Goal: Use online tool/utility: Utilize a website feature to perform a specific function

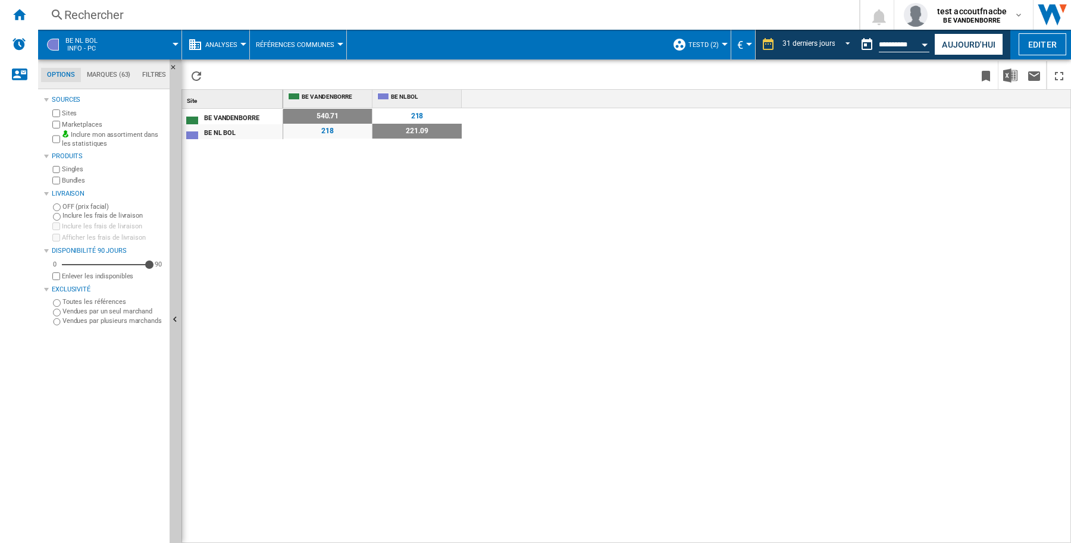
scroll to position [14, 0]
click at [1019, 14] on md-icon "button" at bounding box center [1019, 15] width 10 height 10
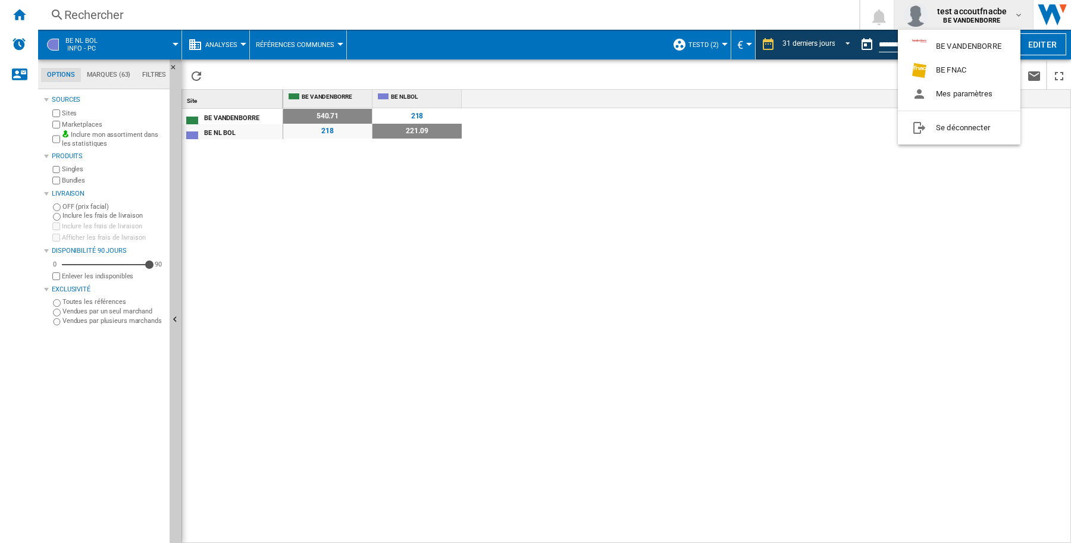
click at [822, 213] on md-backdrop at bounding box center [535, 271] width 1071 height 543
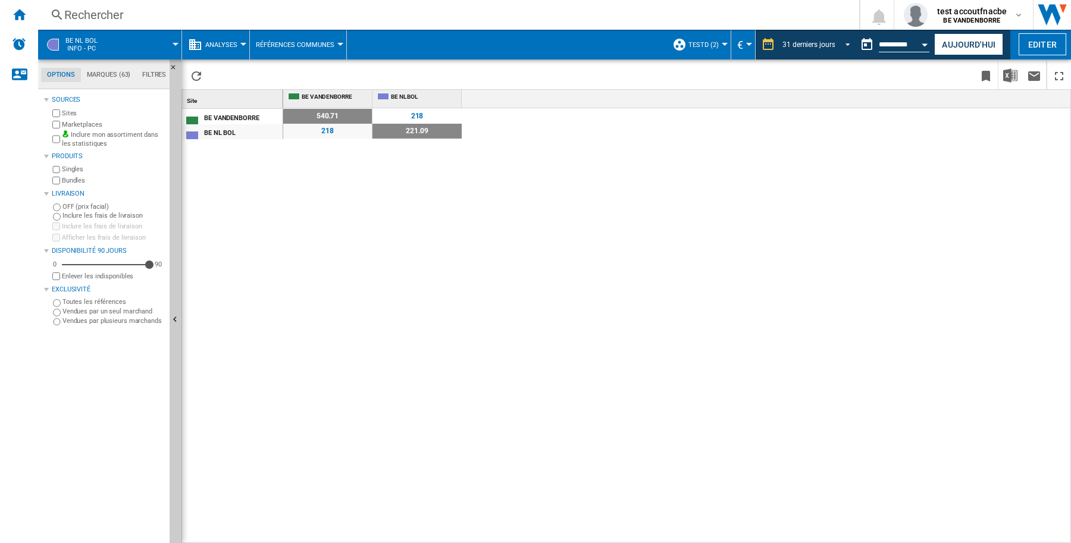
click at [844, 43] on span "REPORTS.WIZARD.STEPS.REPORT.STEPS.REPORT_OPTIONS.PERIOD: 31 derniers jours" at bounding box center [844, 43] width 14 height 11
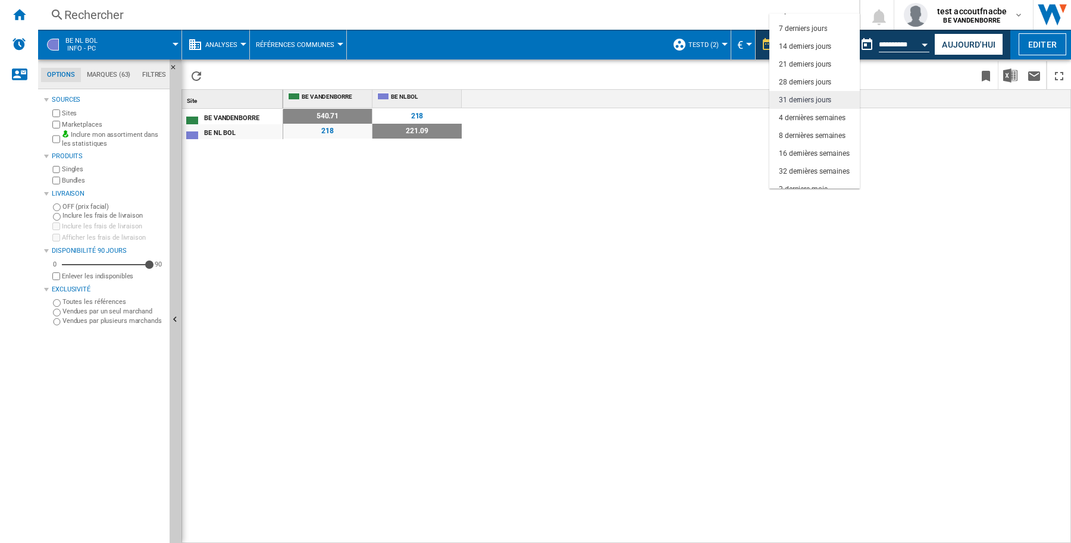
scroll to position [0, 0]
click at [794, 21] on div "1 jour" at bounding box center [788, 23] width 18 height 10
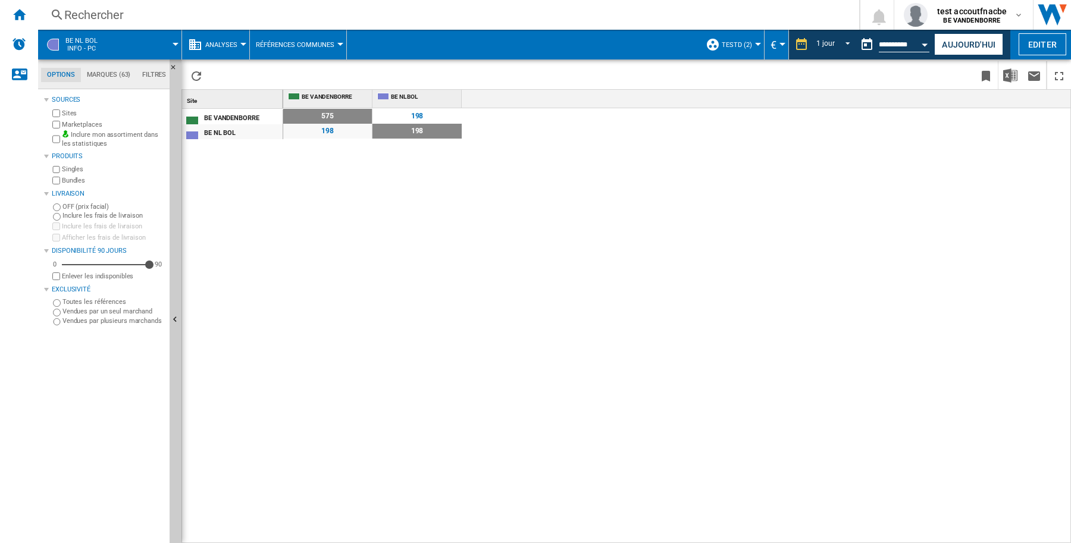
click at [337, 45] on div at bounding box center [340, 44] width 6 height 3
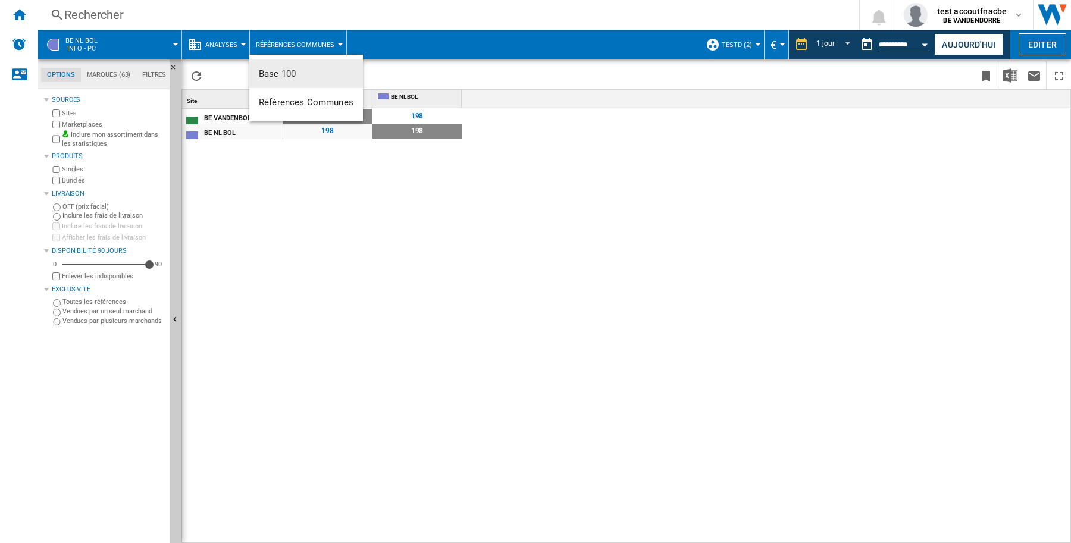
click at [320, 73] on button "Base 100" at bounding box center [306, 73] width 114 height 29
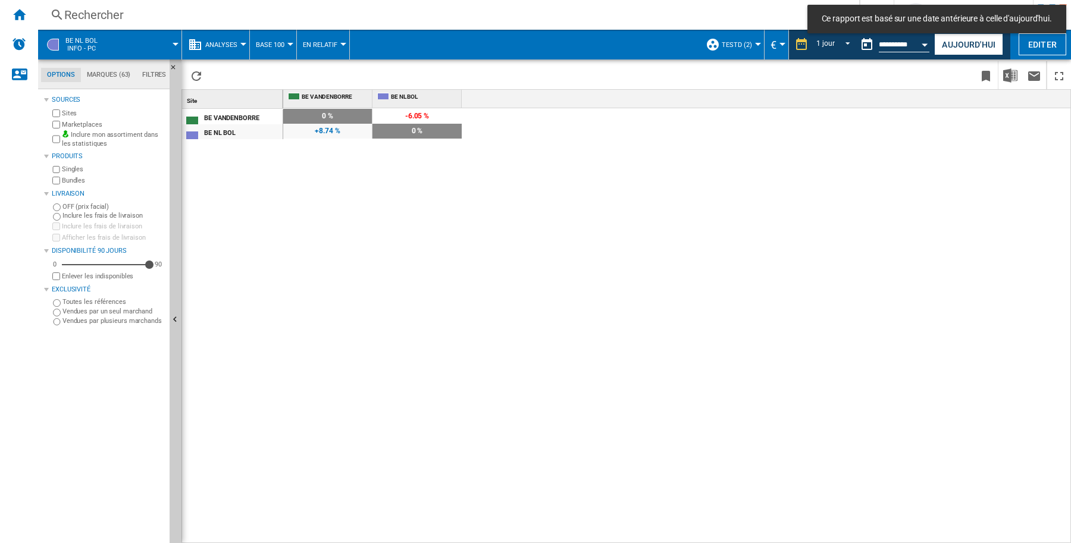
click at [340, 45] on div at bounding box center [343, 44] width 6 height 3
click at [334, 67] on button "En Absolu" at bounding box center [326, 73] width 60 height 29
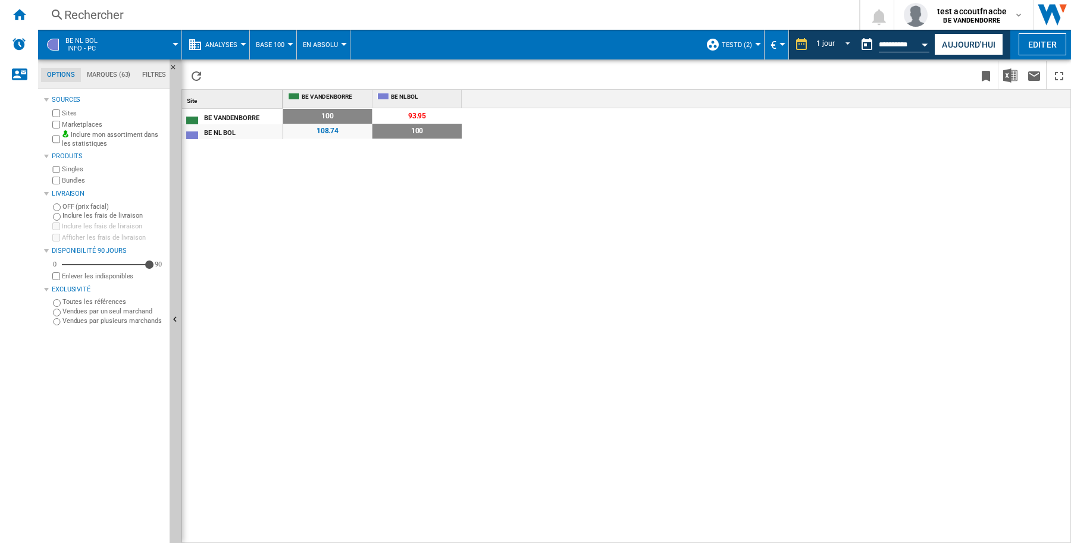
click at [342, 43] on div at bounding box center [344, 44] width 6 height 3
click at [325, 105] on span "En Relatif" at bounding box center [324, 102] width 39 height 11
click at [287, 45] on div at bounding box center [290, 44] width 6 height 3
click at [297, 104] on span "Références Communes" at bounding box center [306, 102] width 95 height 11
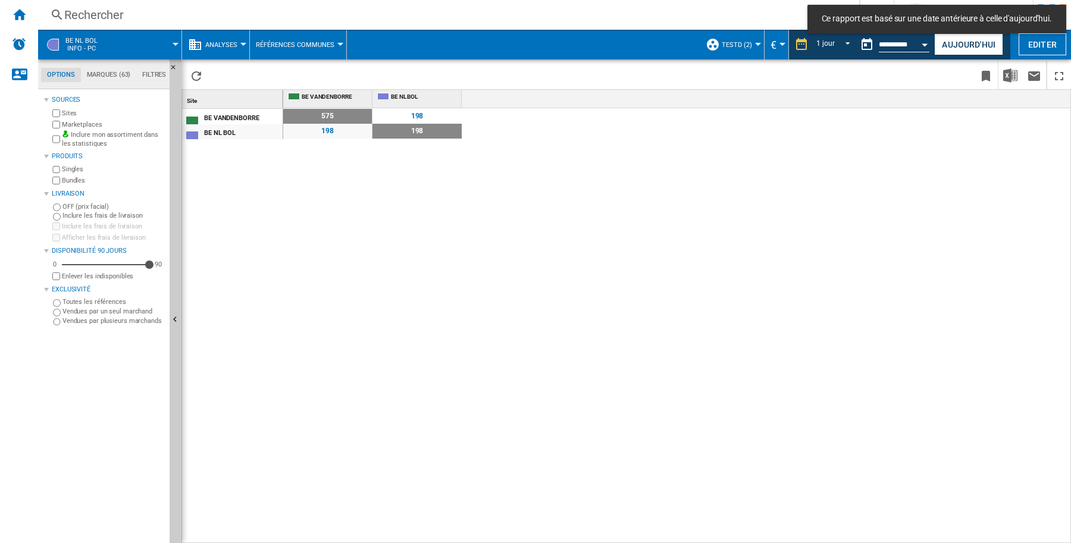
click at [55, 79] on md-tab-item "Options" at bounding box center [61, 75] width 40 height 14
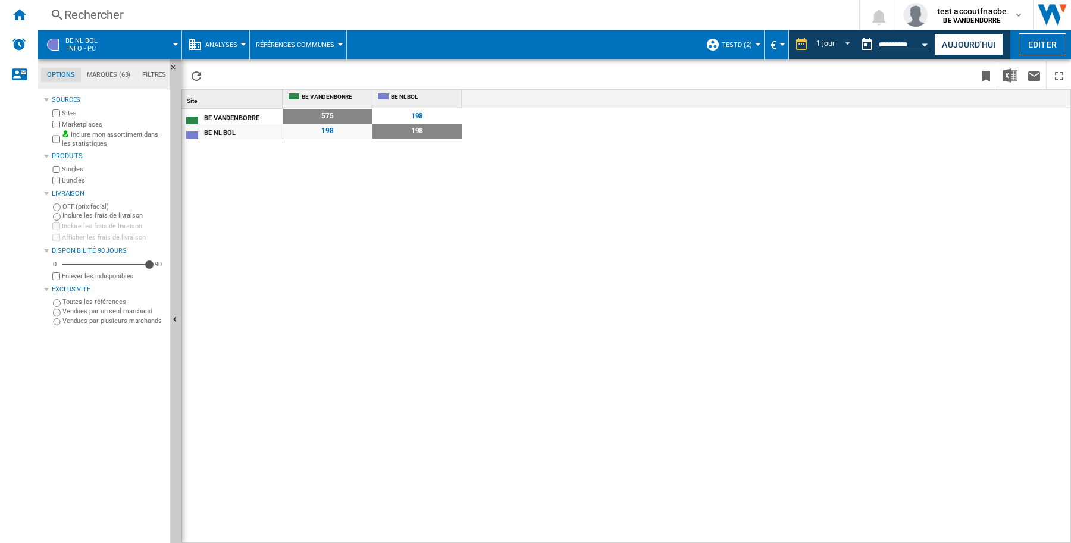
click at [182, 40] on md-menu "Analyses Prix Matrice des prix Classement des prix Analyses Base 100 Références…" at bounding box center [216, 45] width 68 height 30
click at [170, 45] on span at bounding box center [144, 45] width 61 height 30
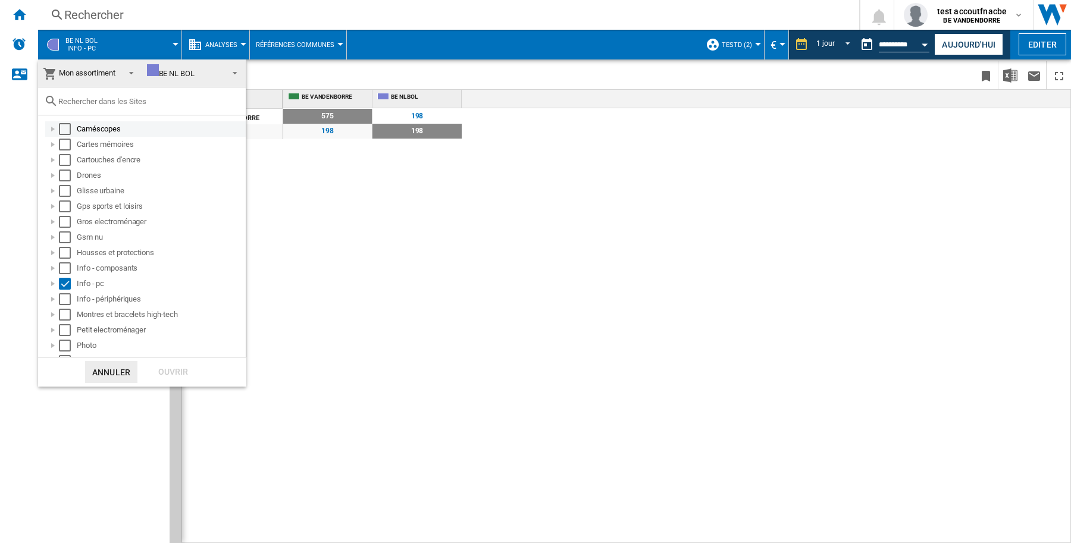
click at [63, 129] on div "Select" at bounding box center [65, 129] width 12 height 12
click at [64, 146] on div "Select" at bounding box center [65, 145] width 12 height 12
click at [61, 165] on div "Select" at bounding box center [65, 160] width 12 height 12
drag, startPoint x: 61, startPoint y: 178, endPoint x: 62, endPoint y: 185, distance: 6.7
click at [61, 180] on div "Select" at bounding box center [65, 176] width 12 height 12
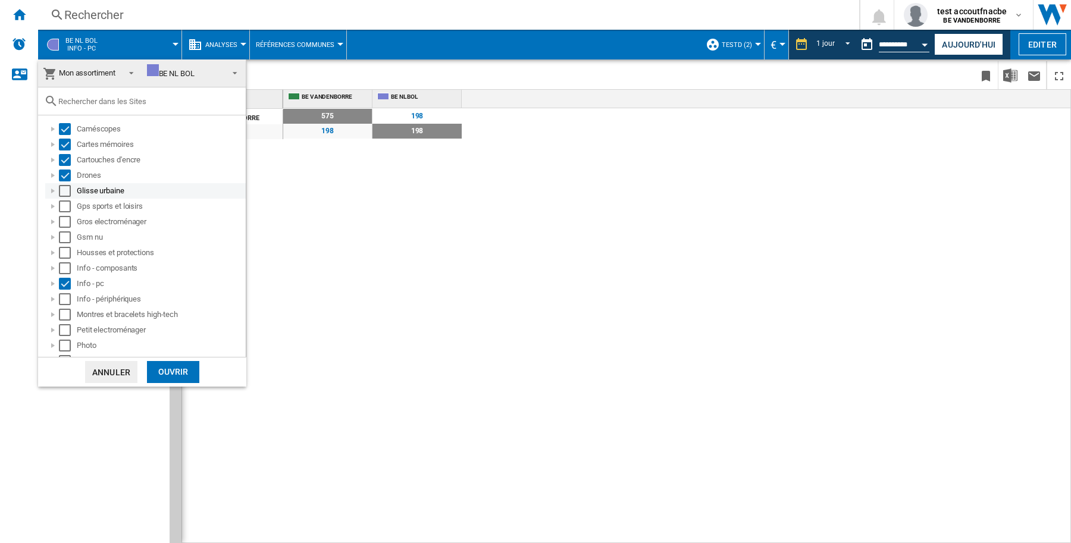
click at [62, 193] on div "Select" at bounding box center [65, 191] width 12 height 12
click at [60, 212] on div "Select" at bounding box center [65, 207] width 12 height 12
click at [65, 227] on div "Select" at bounding box center [65, 222] width 12 height 12
click at [65, 239] on div "Select" at bounding box center [65, 237] width 12 height 12
click at [65, 256] on div "Select" at bounding box center [65, 253] width 12 height 12
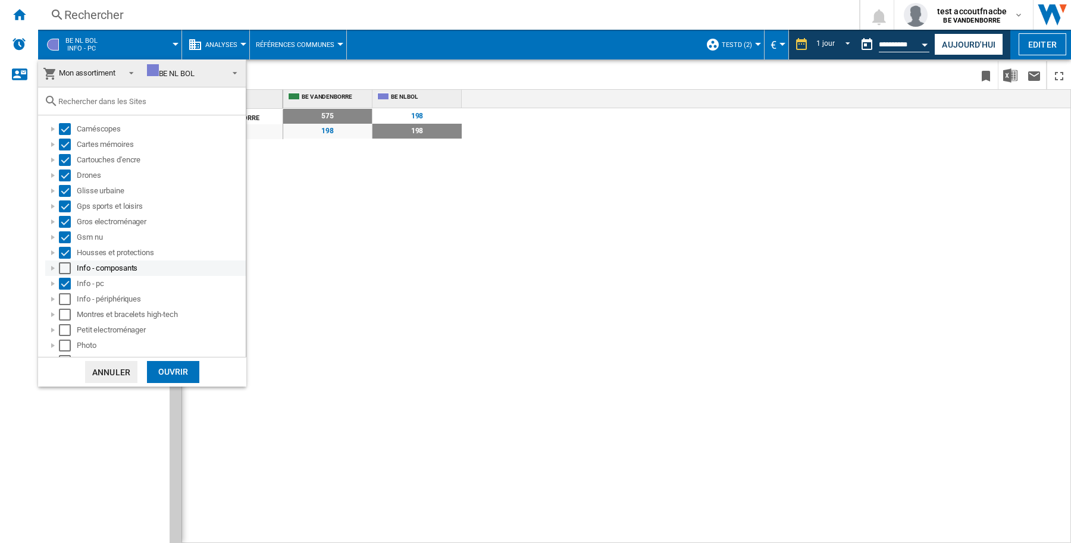
click at [63, 271] on div "Select" at bounding box center [65, 268] width 12 height 12
click at [61, 301] on div "Select" at bounding box center [65, 299] width 12 height 12
click at [63, 317] on div "Select" at bounding box center [65, 315] width 12 height 12
click at [61, 329] on div "Select" at bounding box center [65, 330] width 12 height 12
click at [66, 339] on div "Photo" at bounding box center [145, 345] width 201 height 15
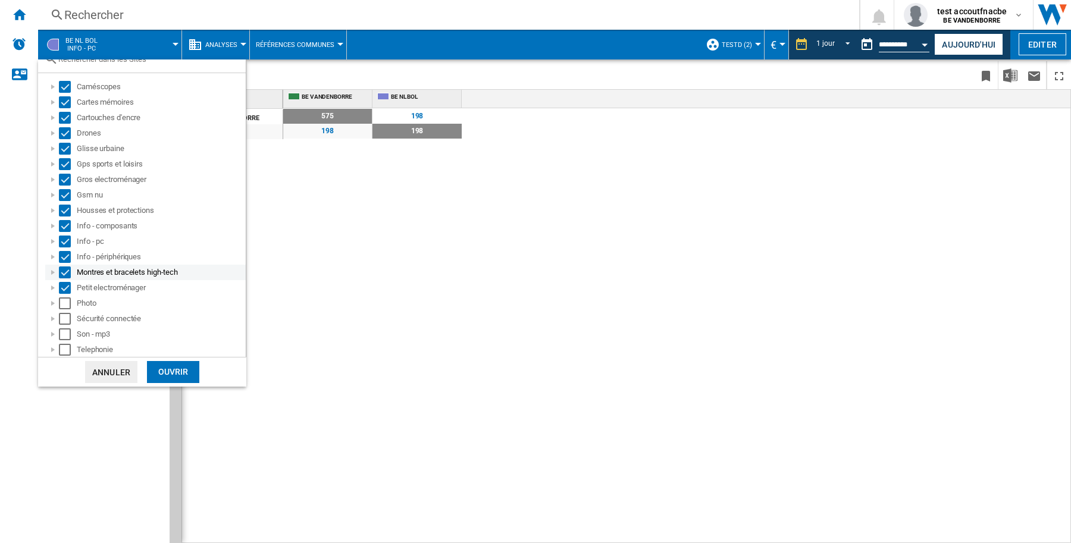
scroll to position [58, 0]
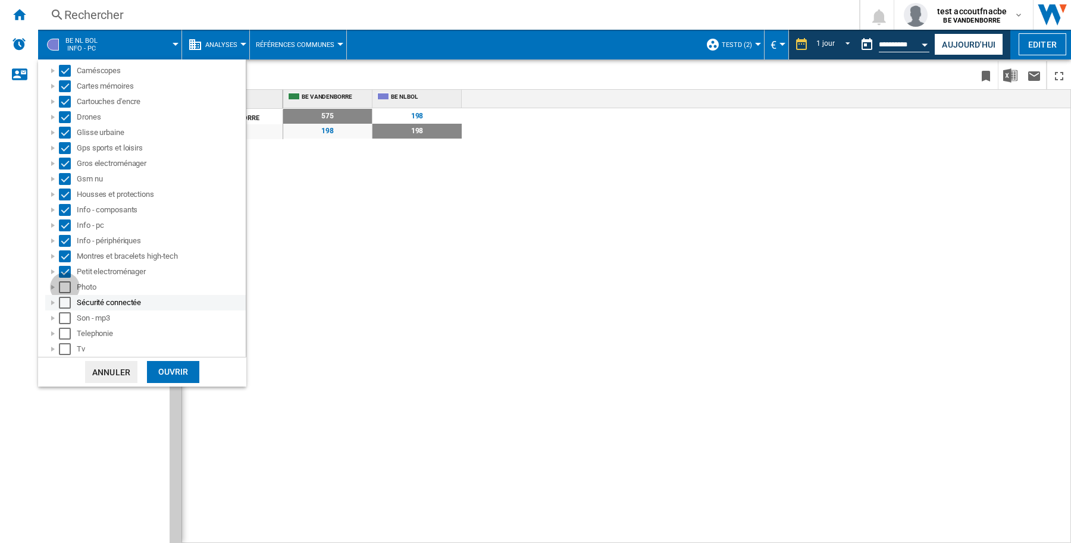
drag, startPoint x: 65, startPoint y: 289, endPoint x: 65, endPoint y: 299, distance: 10.1
click at [65, 287] on div "Select" at bounding box center [65, 287] width 12 height 12
click at [65, 302] on div "Select" at bounding box center [65, 303] width 12 height 12
drag, startPoint x: 62, startPoint y: 317, endPoint x: 61, endPoint y: 325, distance: 8.4
click at [61, 317] on div "Select" at bounding box center [65, 318] width 12 height 12
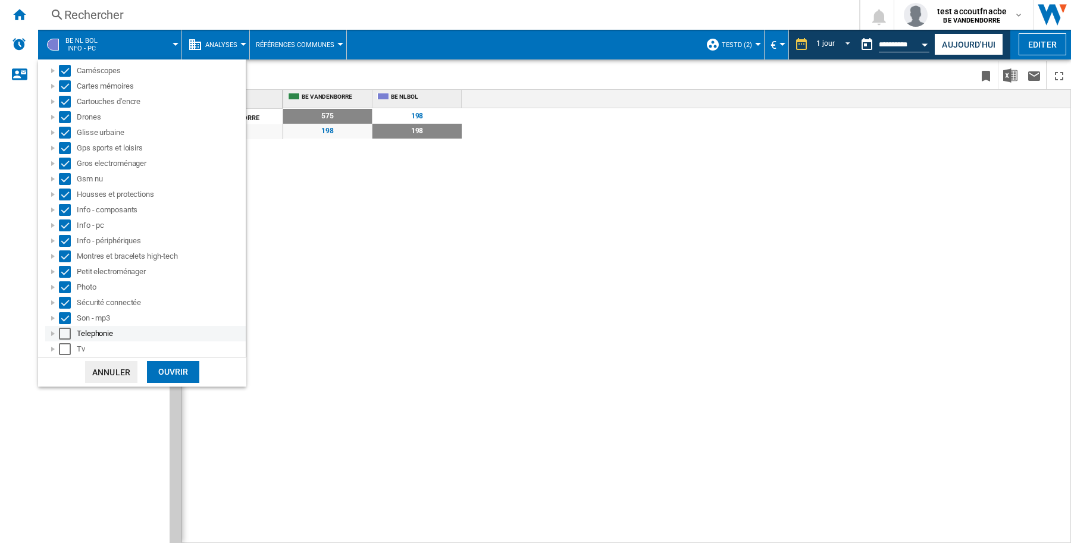
click at [61, 331] on div "Select" at bounding box center [65, 334] width 12 height 12
drag, startPoint x: 61, startPoint y: 349, endPoint x: 86, endPoint y: 354, distance: 25.6
click at [63, 349] on div "Select" at bounding box center [65, 349] width 12 height 12
click at [158, 371] on div "Ouvrir" at bounding box center [173, 372] width 52 height 22
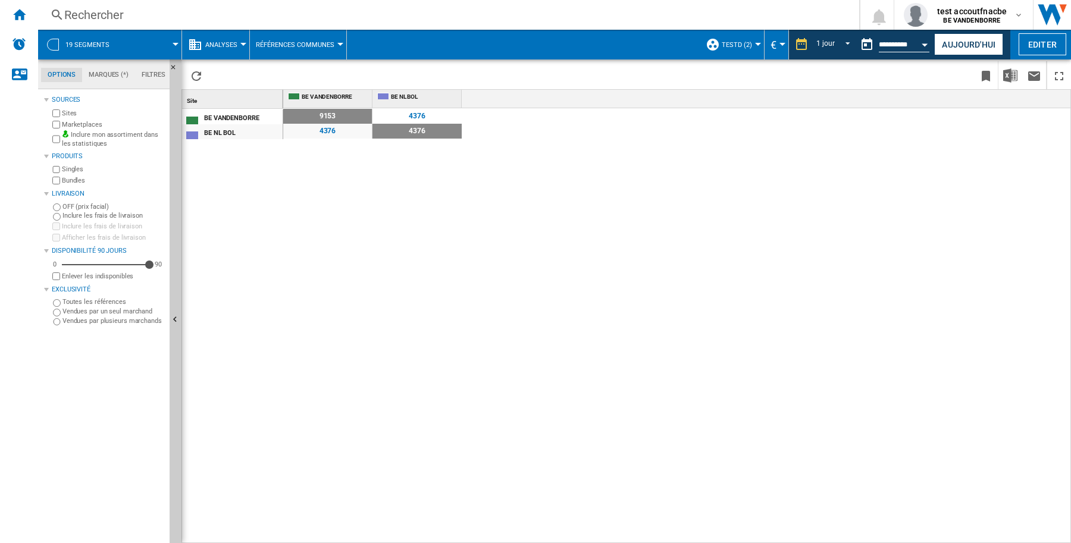
click at [337, 45] on div at bounding box center [340, 44] width 6 height 3
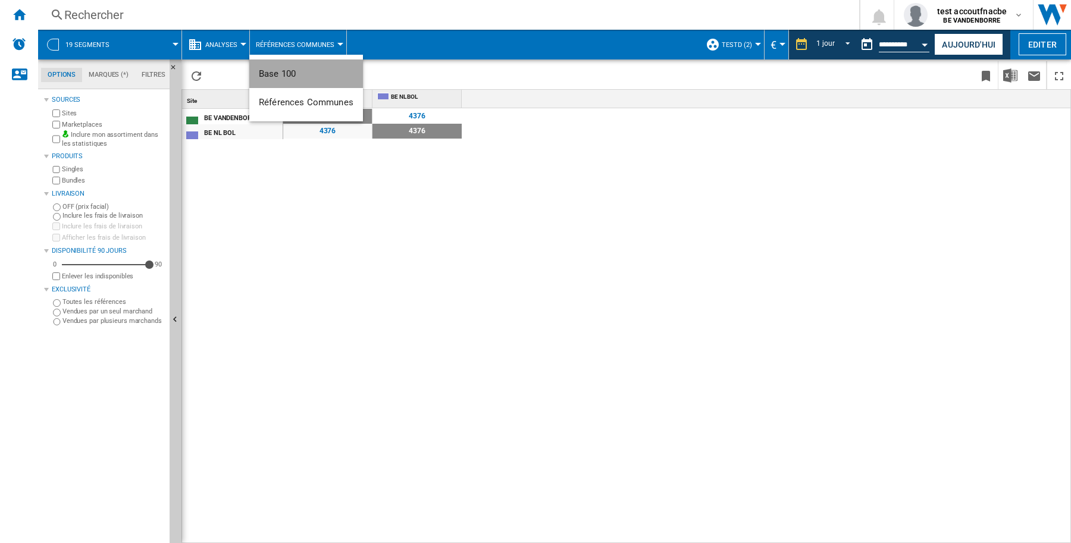
click at [314, 77] on button "Base 100" at bounding box center [306, 73] width 114 height 29
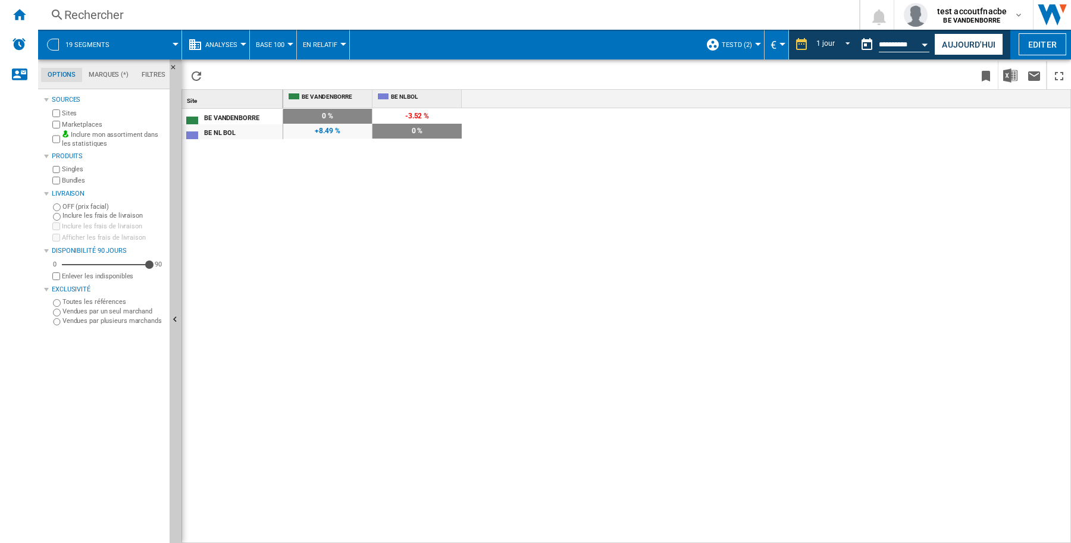
click at [464, 274] on div "100 0 % 96.48 -3.52 % 108.49 +8.49 % 100 0 %" at bounding box center [677, 326] width 788 height 436
click at [293, 43] on md-menu "Base 100 Base 100 Références Communes" at bounding box center [273, 45] width 47 height 30
click at [289, 48] on md-menu "Base 100 Base 100 Références Communes" at bounding box center [273, 45] width 47 height 30
click at [340, 45] on div at bounding box center [343, 44] width 6 height 3
drag, startPoint x: 334, startPoint y: 101, endPoint x: 335, endPoint y: 120, distance: 19.0
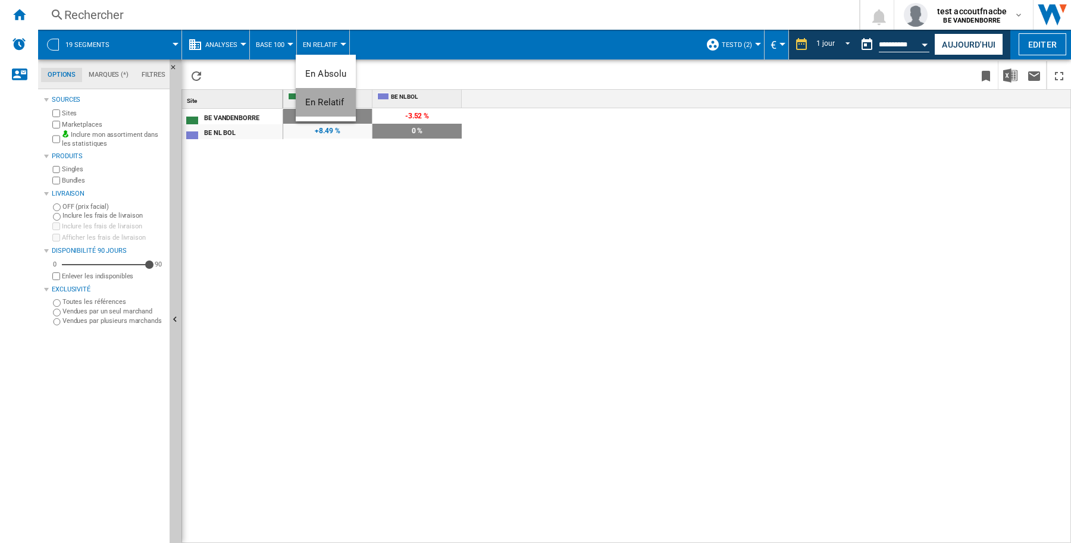
click at [335, 104] on span "En Relatif" at bounding box center [324, 102] width 39 height 11
click at [340, 43] on div at bounding box center [343, 44] width 6 height 3
click at [339, 74] on span "En Absolu" at bounding box center [325, 73] width 41 height 11
click at [289, 45] on div at bounding box center [290, 44] width 6 height 3
click at [297, 105] on span "Références Communes" at bounding box center [306, 102] width 95 height 11
